Goal: Task Accomplishment & Management: Manage account settings

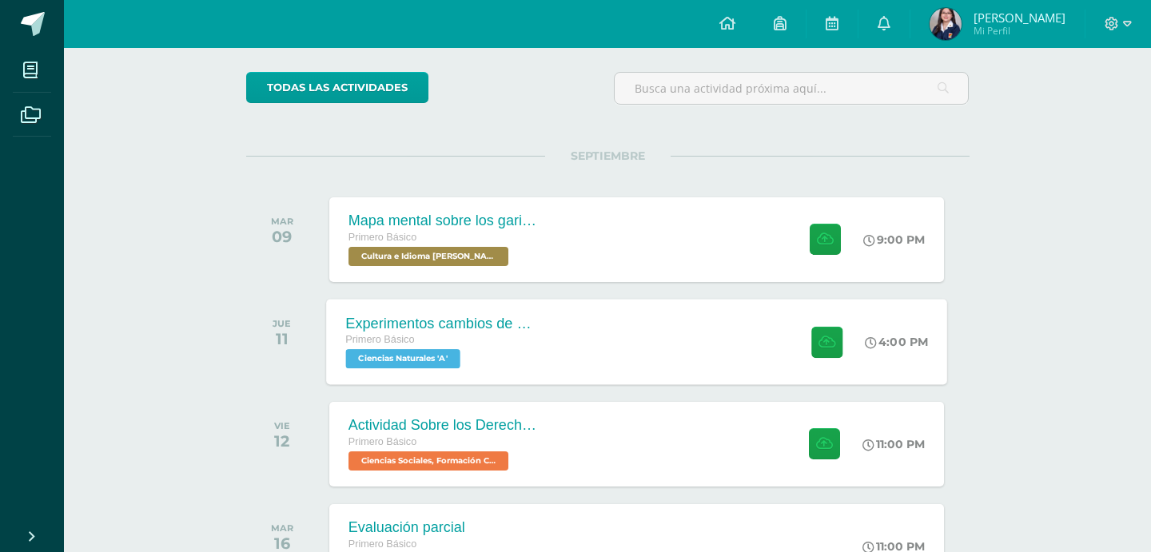
scroll to position [120, 0]
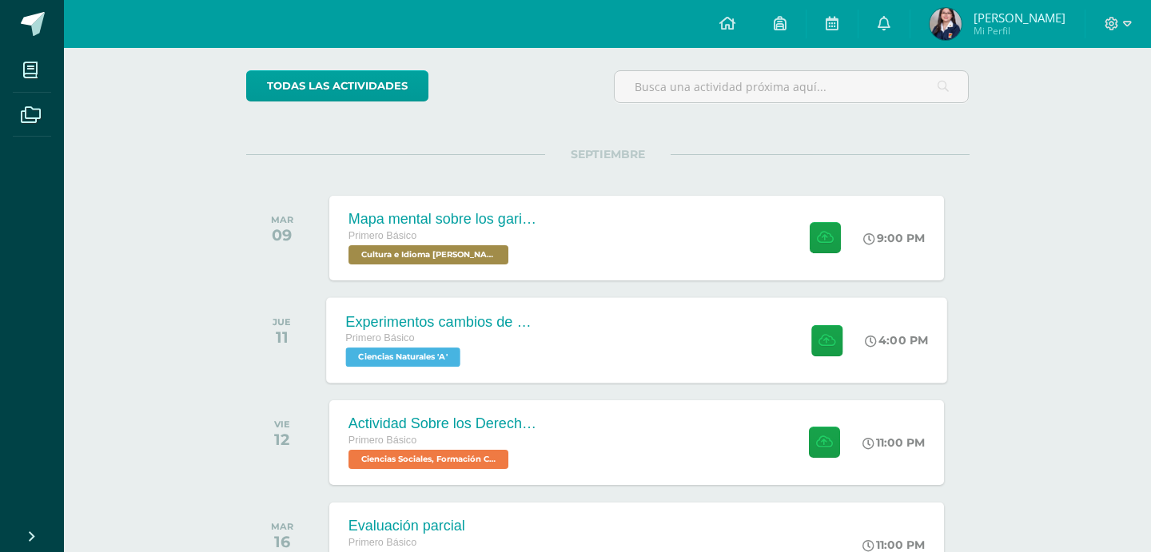
click at [432, 337] on div "Primero Básico" at bounding box center [441, 339] width 193 height 18
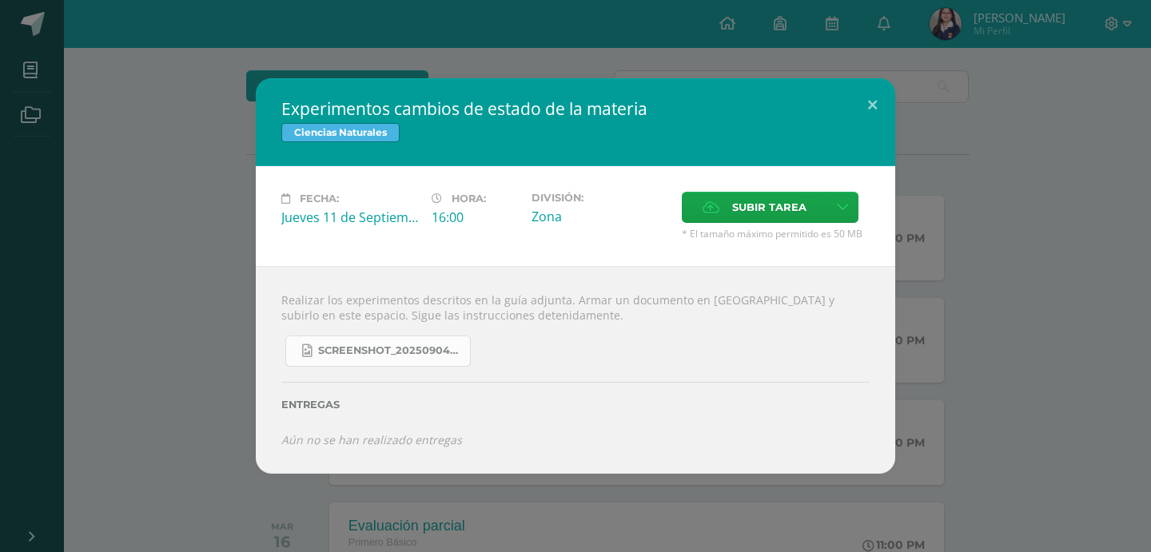
click at [429, 356] on span "Screenshot_20250904_132635_OneDrive.jpg" at bounding box center [390, 350] width 144 height 13
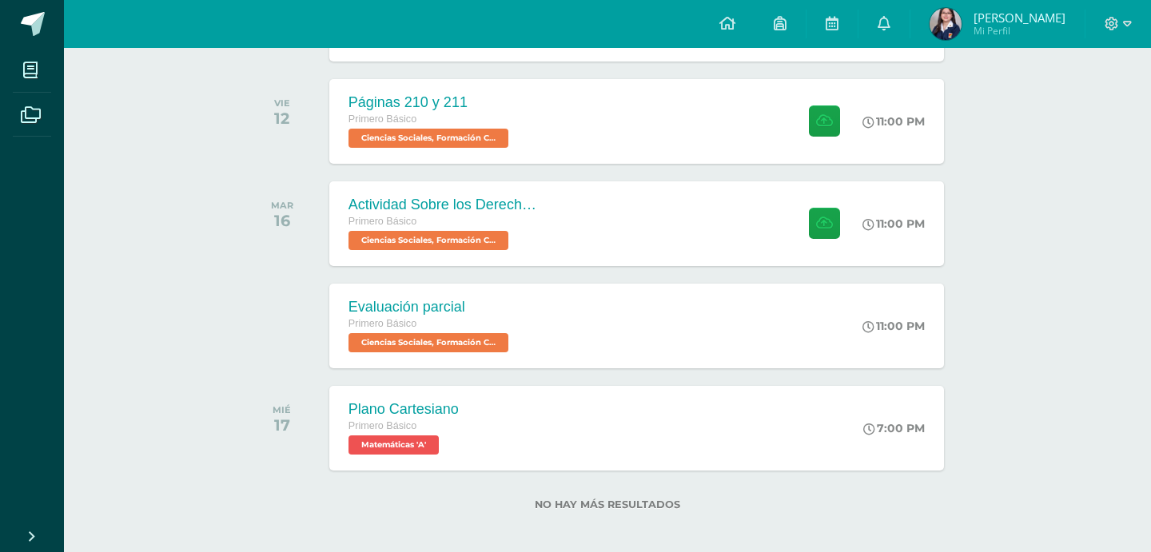
scroll to position [341, 0]
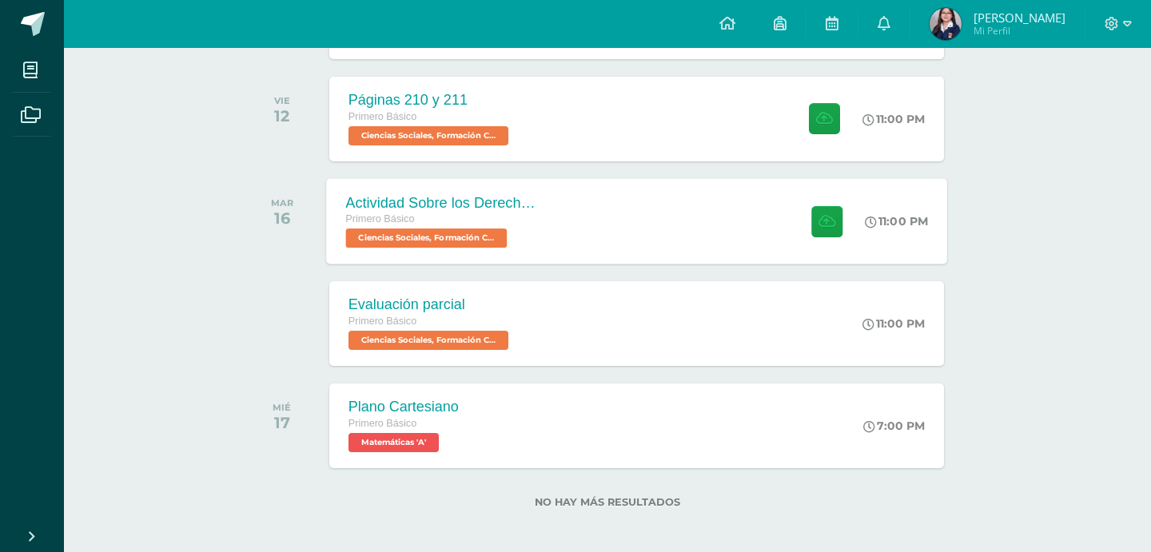
click at [760, 226] on div "Actividad Sobre los Derechos Humanos Primero Básico Ciencias Sociales, Formació…" at bounding box center [636, 221] width 621 height 86
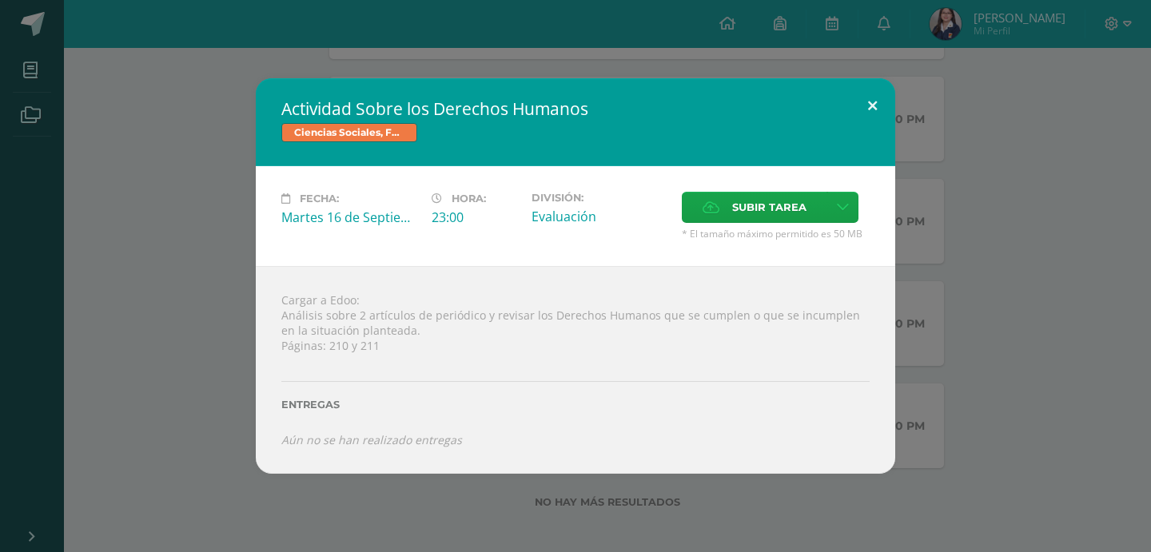
click at [872, 127] on div "Actividad Sobre los Derechos Humanos Ciencias Sociales, Formación Ciudadana e I…" at bounding box center [575, 275] width 639 height 395
click at [872, 114] on button at bounding box center [873, 105] width 46 height 54
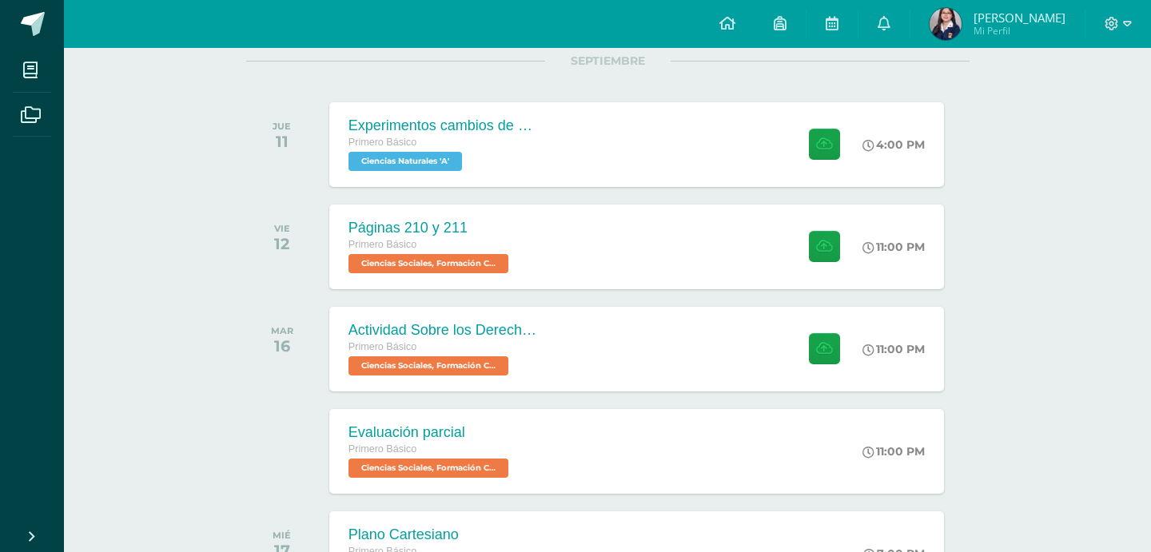
scroll to position [205, 0]
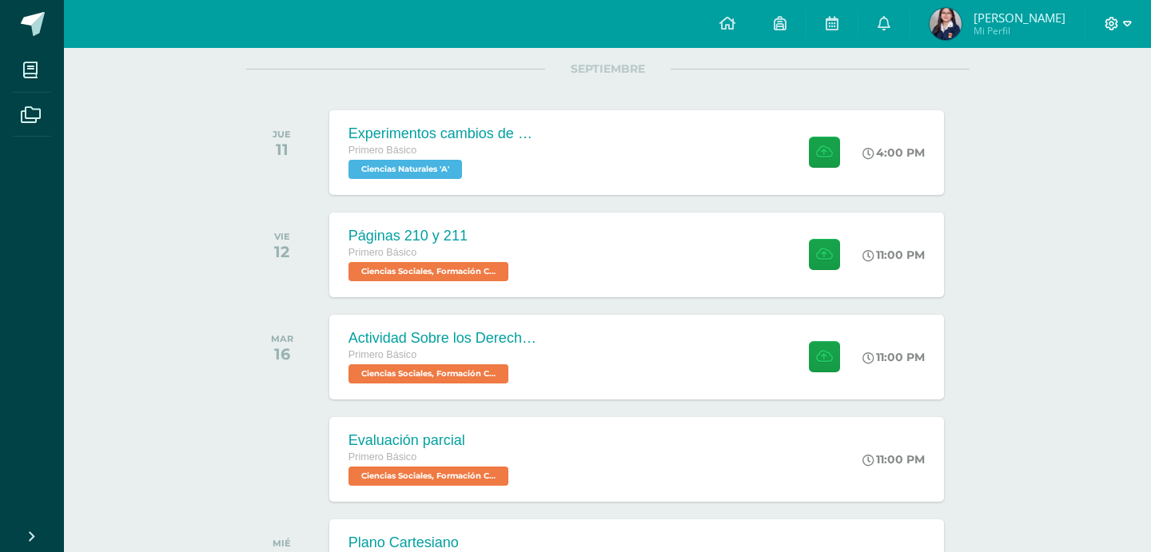
click at [1125, 26] on icon at bounding box center [1127, 24] width 9 height 14
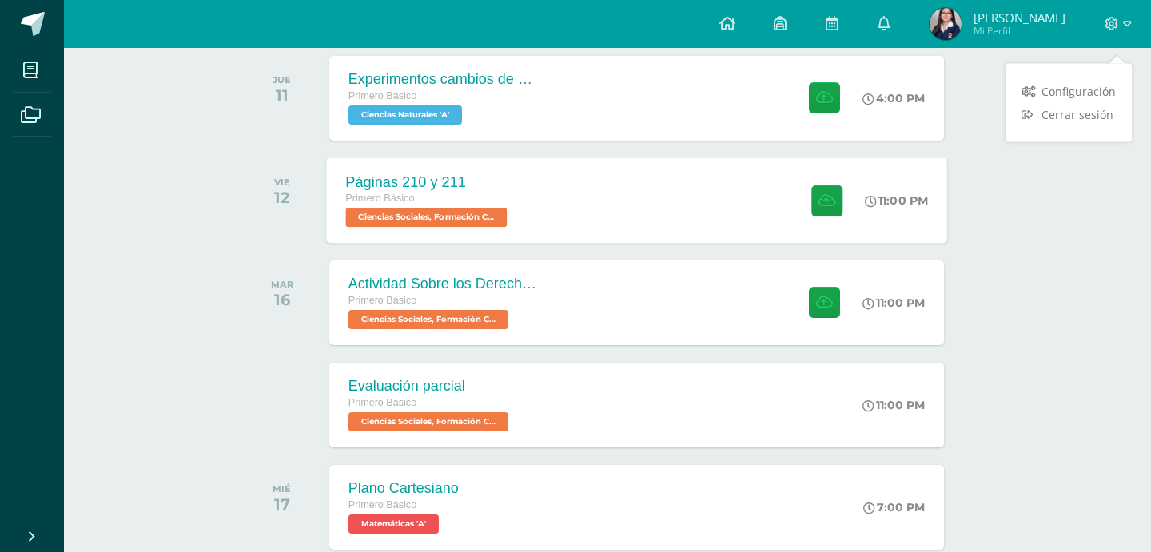
scroll to position [266, 0]
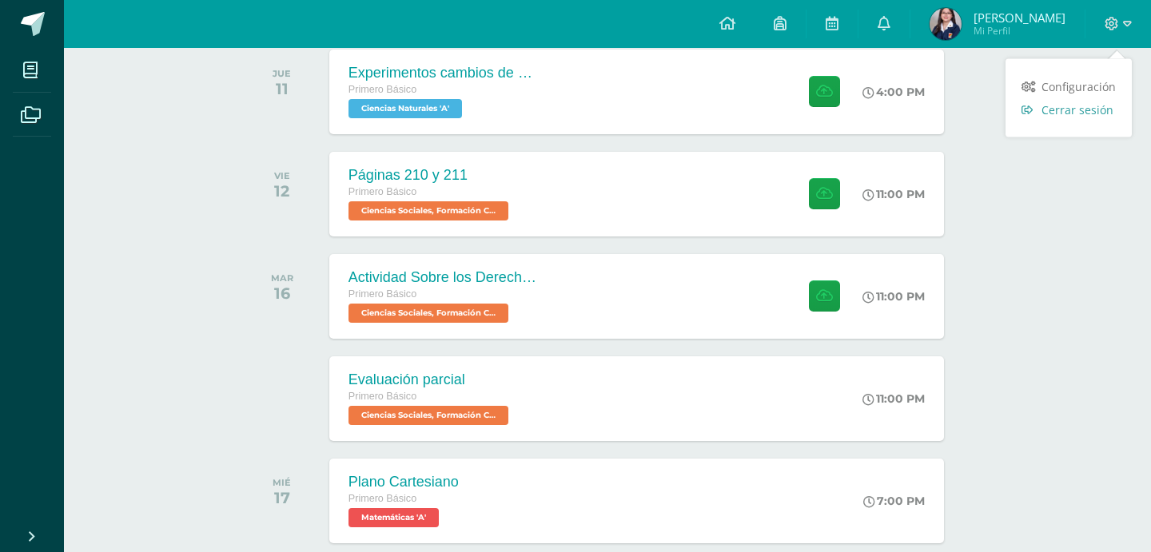
click at [1094, 113] on span "Cerrar sesión" at bounding box center [1077, 109] width 72 height 15
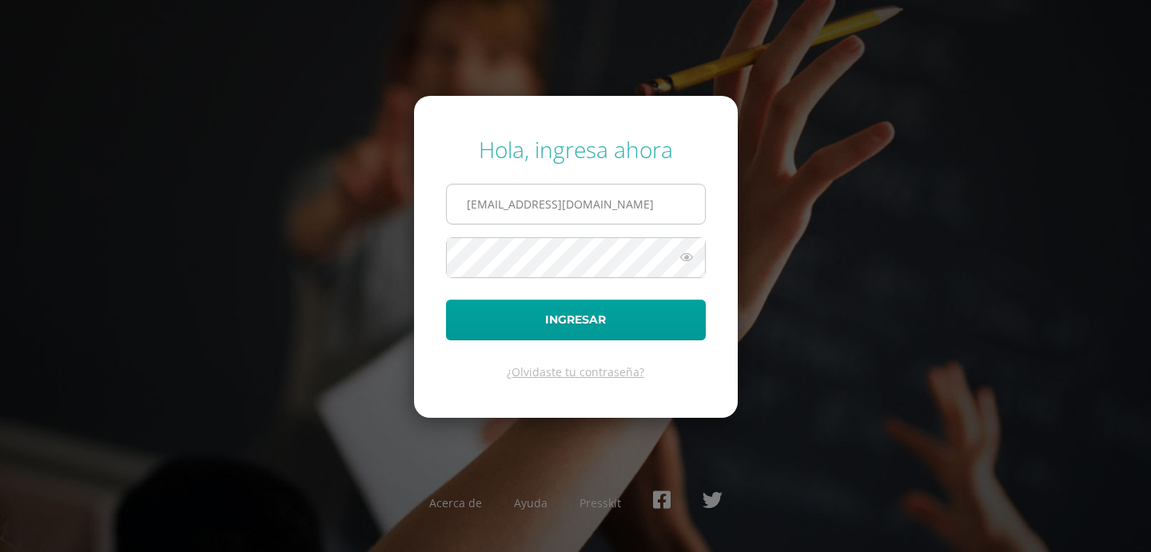
click at [517, 212] on input "2025503@colegiobelga.edu.gt" at bounding box center [576, 204] width 258 height 39
type input "2025965@colegiobelga.edu.gt"
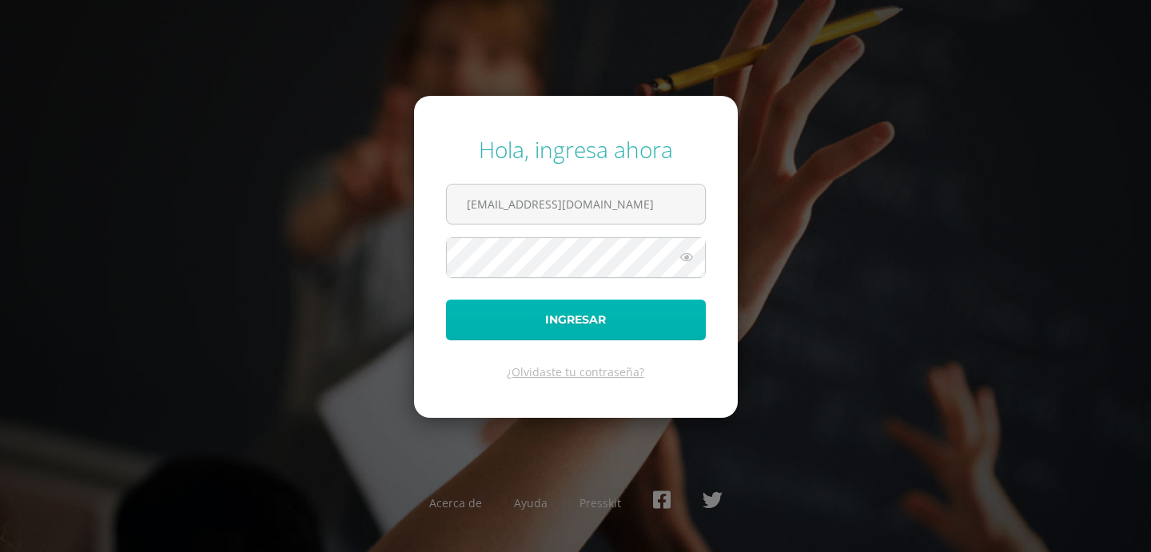
click at [553, 331] on button "Ingresar" at bounding box center [576, 320] width 260 height 41
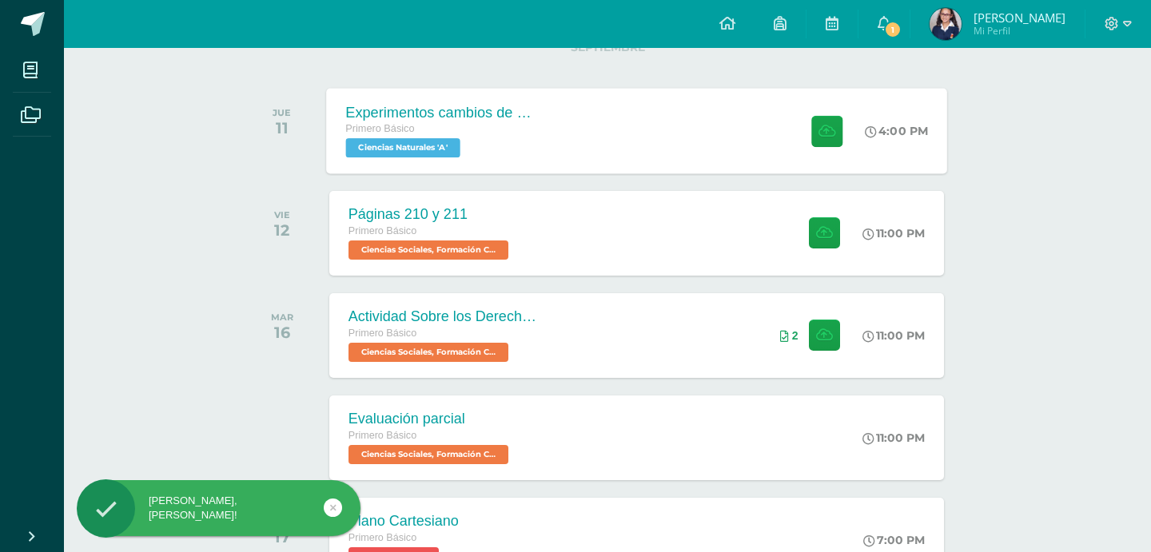
scroll to position [230, 0]
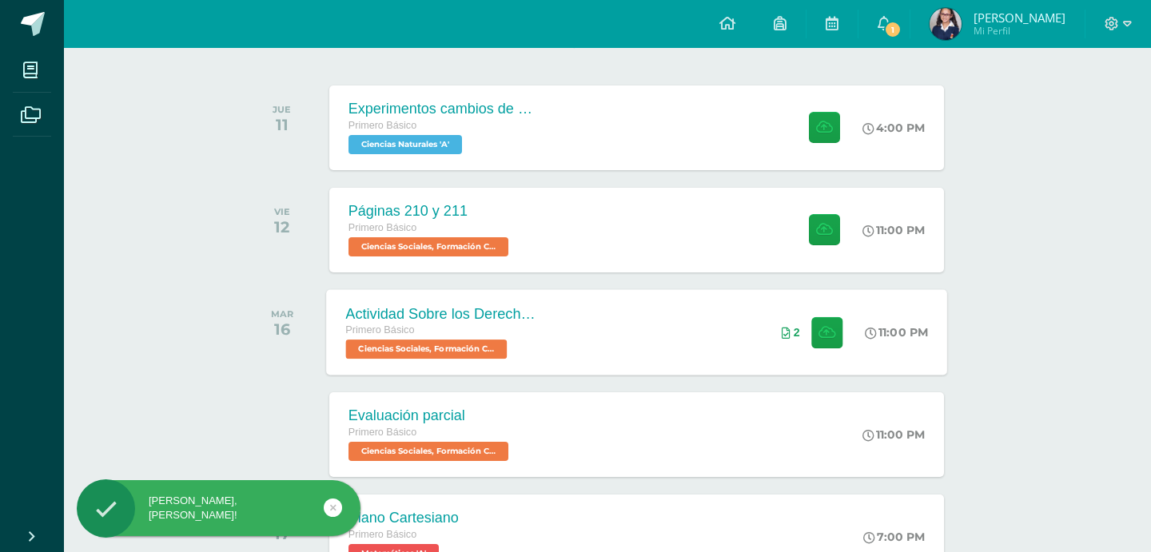
click at [653, 305] on div "Actividad Sobre los Derechos Humanos Primero Básico Ciencias Sociales, Formació…" at bounding box center [636, 332] width 621 height 86
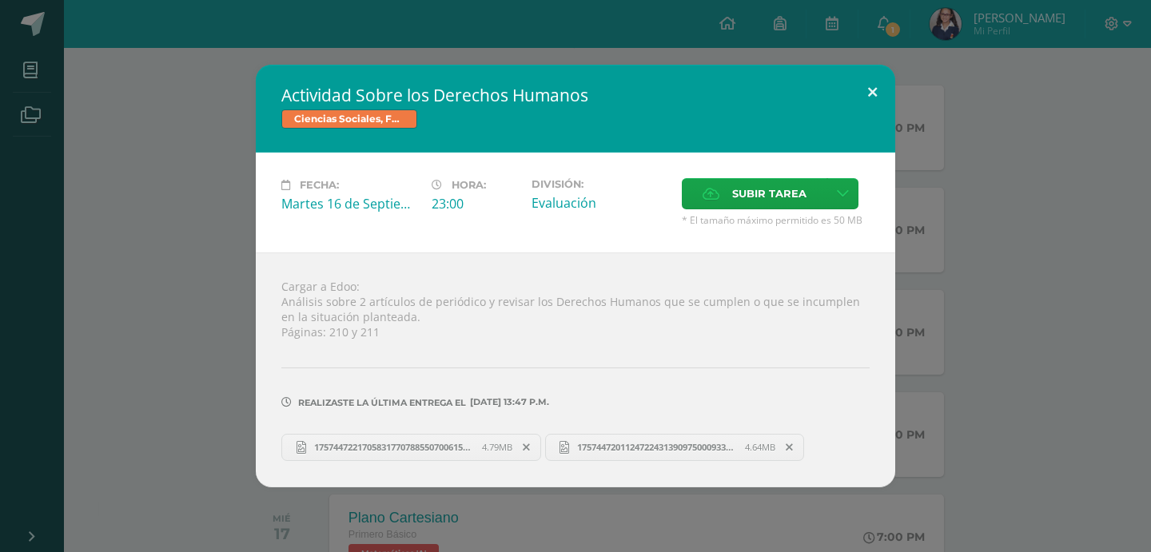
click at [865, 97] on button at bounding box center [873, 92] width 46 height 54
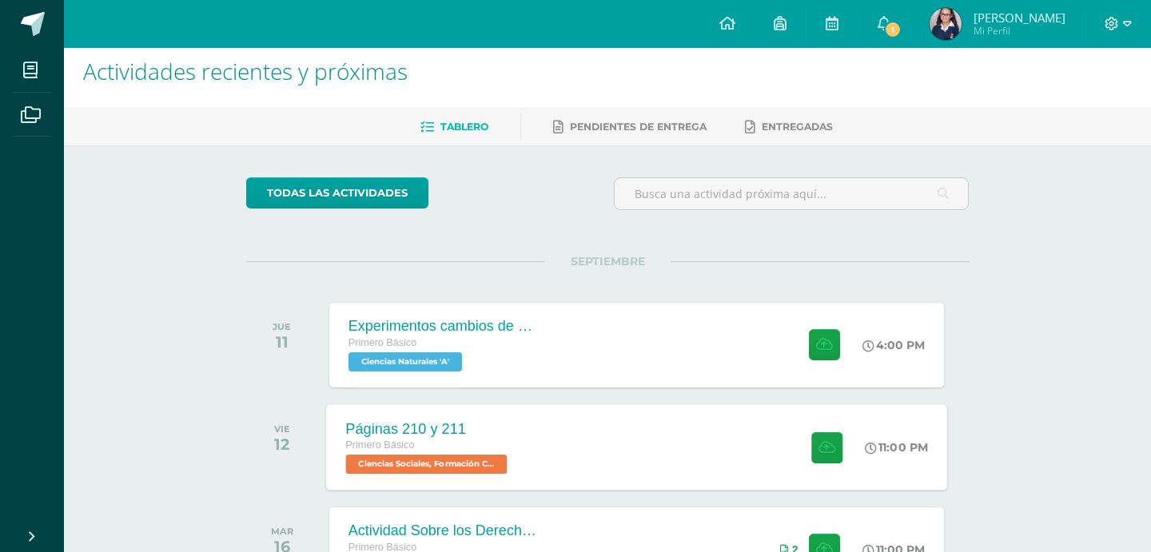
scroll to position [0, 0]
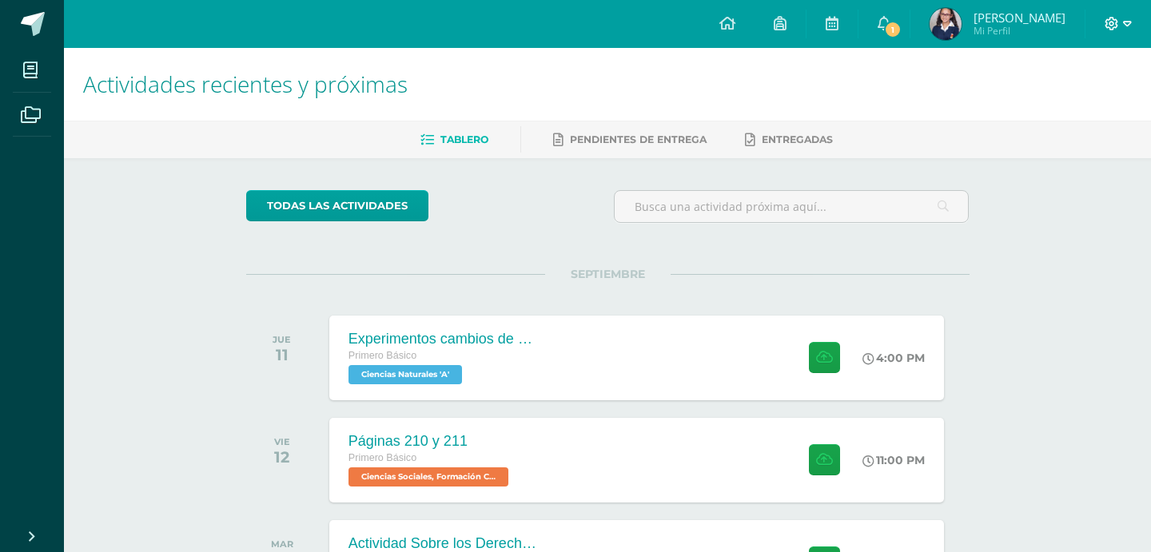
click at [1117, 32] on span at bounding box center [1118, 24] width 27 height 18
click at [1085, 102] on span "Cerrar sesión" at bounding box center [1077, 109] width 72 height 15
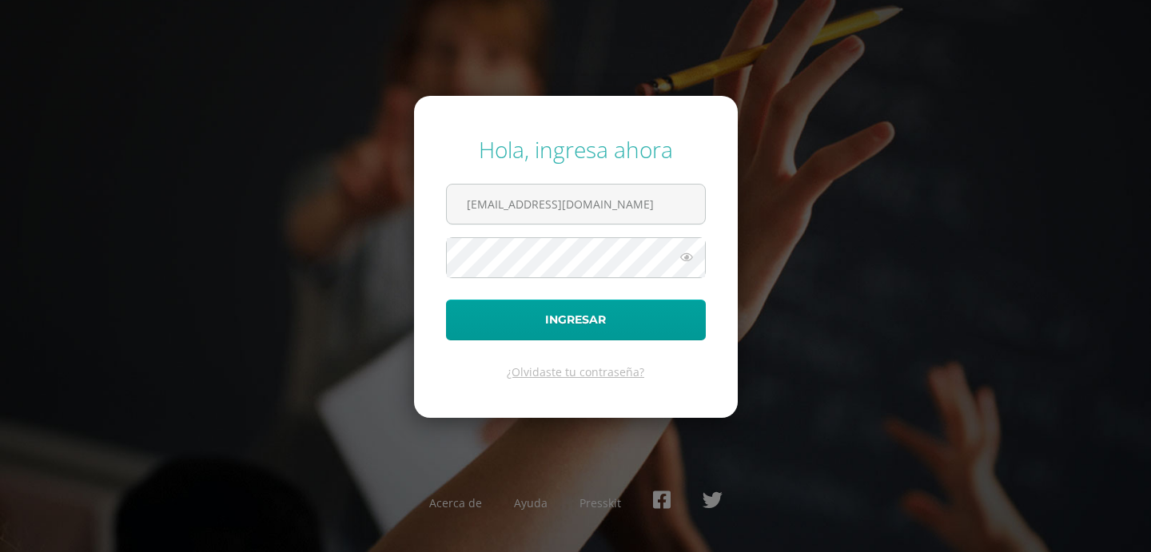
drag, startPoint x: 508, startPoint y: 205, endPoint x: 361, endPoint y: 207, distance: 147.1
click at [361, 207] on div "Hola, ingresa ahora 2025965@colegiobelga.edu.gt Ingresar ¿Olvidaste tu contrase…" at bounding box center [575, 275] width 1031 height 309
type input "2019127@colegiobelga.edu.gt"
click at [446, 300] on button "Ingresar" at bounding box center [576, 320] width 260 height 41
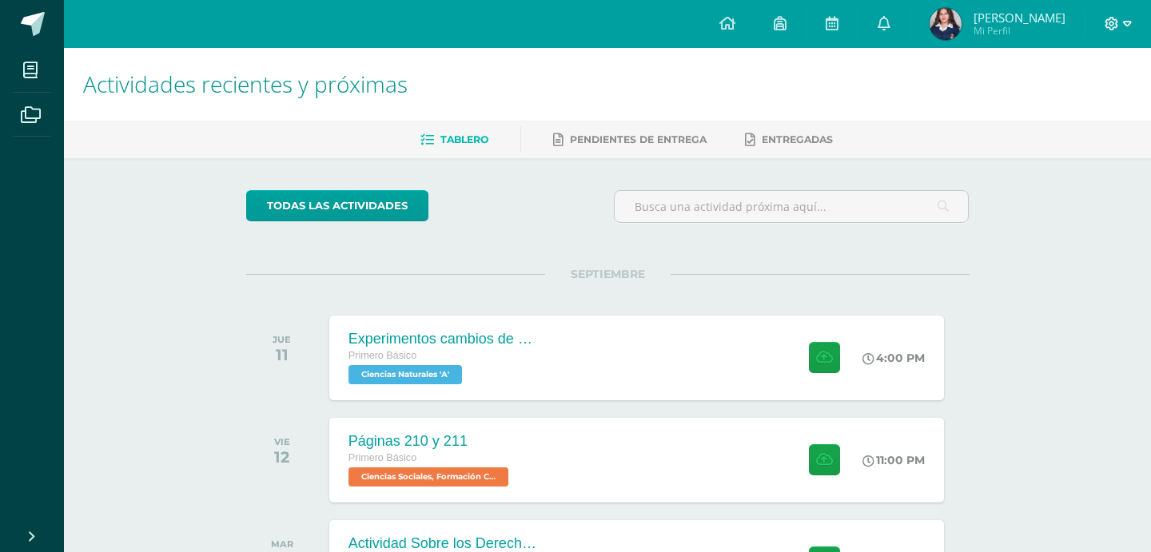
click at [1107, 22] on icon at bounding box center [1112, 24] width 14 height 14
click at [1045, 107] on span "Cerrar sesión" at bounding box center [1077, 109] width 72 height 15
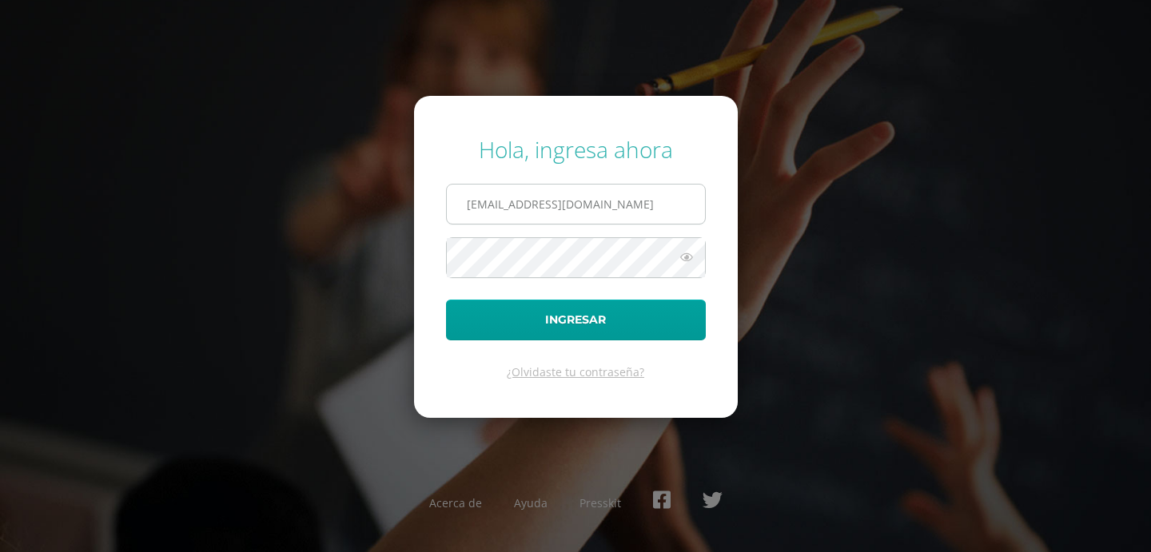
click at [486, 210] on input "[EMAIL_ADDRESS][DOMAIN_NAME]" at bounding box center [576, 204] width 258 height 39
type input "[EMAIL_ADDRESS][DOMAIN_NAME]"
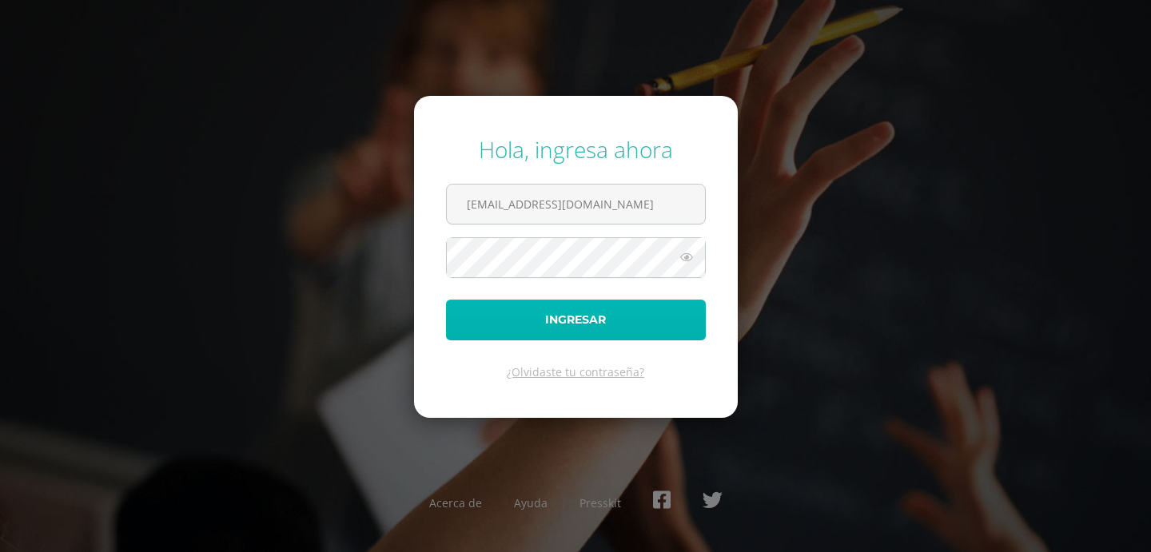
click at [547, 329] on button "Ingresar" at bounding box center [576, 320] width 260 height 41
